Goal: Task Accomplishment & Management: Use online tool/utility

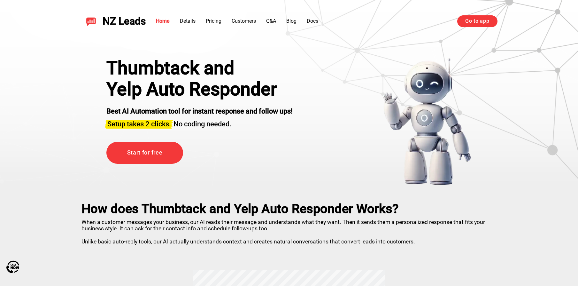
click at [481, 28] on div "NZ Leads Home Details Pricing Customers Q&A Blog Docs Go to app Go to app" at bounding box center [289, 21] width 447 height 27
click at [479, 22] on link "Go to app" at bounding box center [477, 21] width 40 height 12
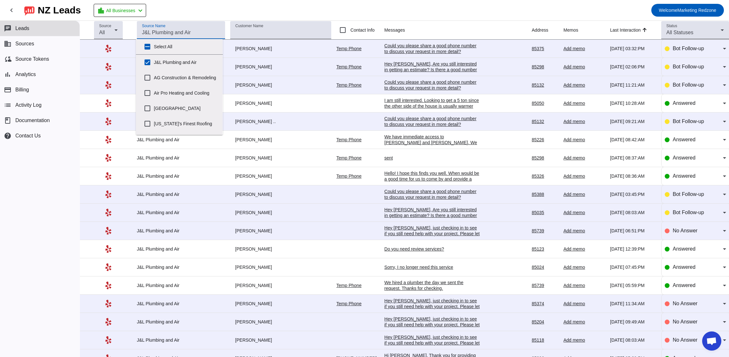
click at [158, 33] on input "Source Name" at bounding box center [181, 33] width 78 height 8
click at [146, 60] on input "J&L Plumbing and Air" at bounding box center [147, 62] width 13 height 13
checkbox input "false"
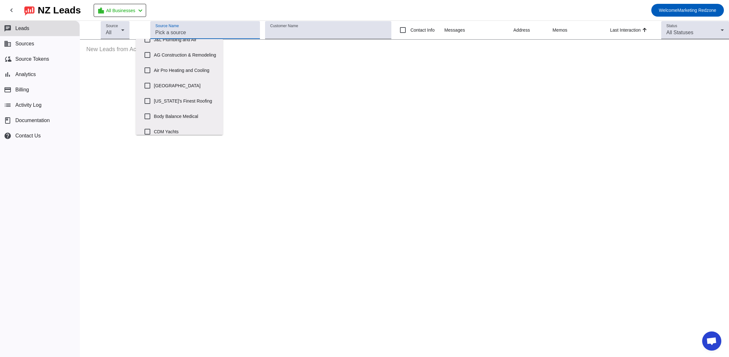
scroll to position [21, 0]
click at [147, 108] on input "[US_STATE]'s Finest Roofing" at bounding box center [147, 102] width 13 height 13
checkbox input "true"
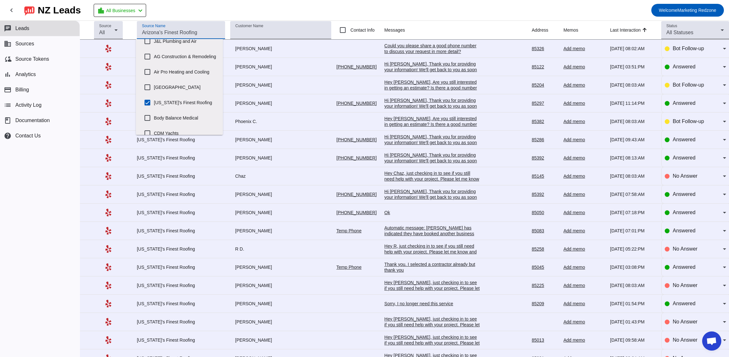
click at [282, 12] on mat-toolbar-row "chevron_left [GEOGRAPHIC_DATA] Leads location_city All Businesses chevron_left …" at bounding box center [364, 10] width 729 height 20
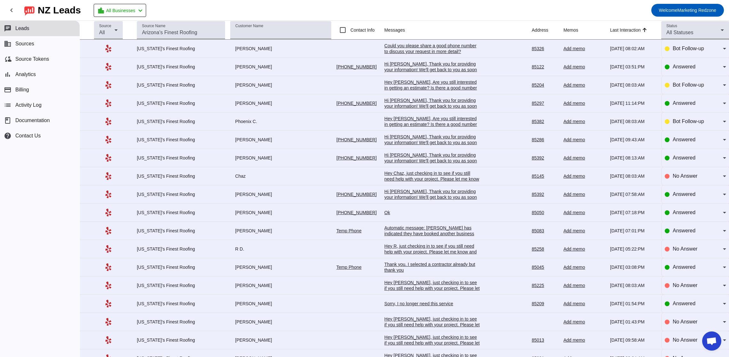
click at [196, 14] on mat-toolbar-row "chevron_left [GEOGRAPHIC_DATA] Leads location_city All Businesses chevron_left …" at bounding box center [364, 10] width 729 height 20
